Goal: Find specific page/section

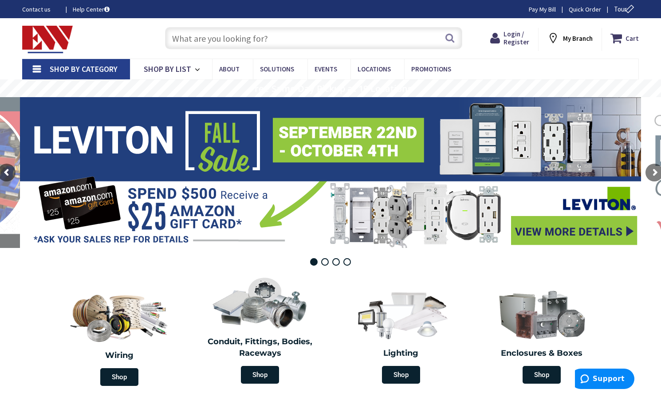
click at [365, 72] on span "Locations" at bounding box center [374, 69] width 33 height 8
